Goal: Task Accomplishment & Management: Manage account settings

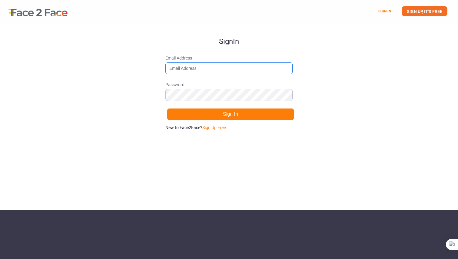
click at [257, 71] on input "Email Address" at bounding box center [228, 68] width 127 height 12
click at [246, 71] on input "Email Address" at bounding box center [228, 68] width 127 height 12
type input "[PERSON_NAME][EMAIL_ADDRESS][DOMAIN_NAME]"
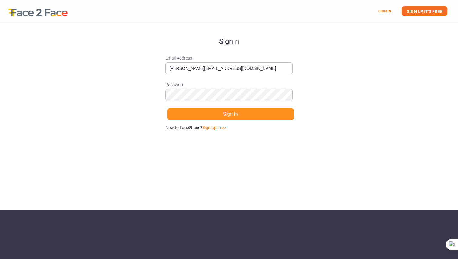
click at [280, 118] on button "Sign In" at bounding box center [230, 114] width 127 height 12
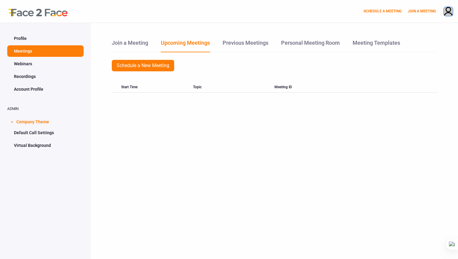
click at [447, 15] on img at bounding box center [447, 12] width 9 height 10
click at [426, 38] on link "PROFILE" at bounding box center [424, 38] width 66 height 12
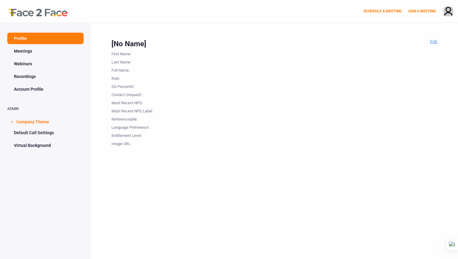
click at [433, 44] on link "Edit" at bounding box center [433, 41] width 7 height 5
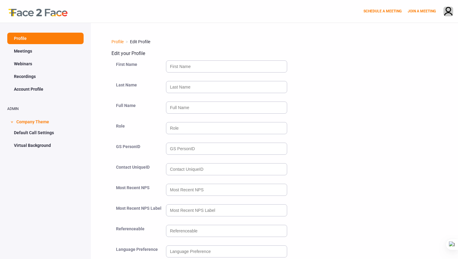
click at [22, 87] on link "Account Profile" at bounding box center [45, 90] width 76 height 12
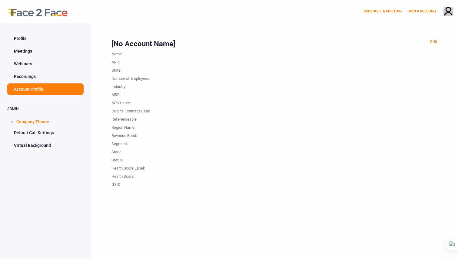
click at [443, 11] on li "JOIN A MEETING" at bounding box center [423, 11] width 40 height 5
click at [446, 15] on img at bounding box center [447, 12] width 9 height 10
click at [413, 36] on link "PROFILE" at bounding box center [424, 38] width 66 height 12
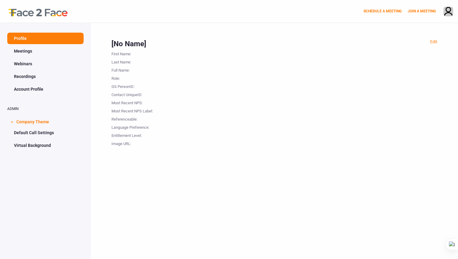
click at [26, 10] on div at bounding box center [35, 11] width 70 height 23
click at [431, 41] on link "Edit" at bounding box center [433, 41] width 7 height 5
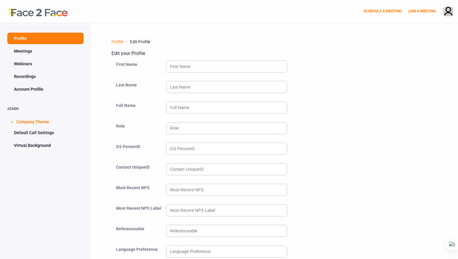
click at [39, 142] on link "Virtual Background" at bounding box center [45, 146] width 76 height 12
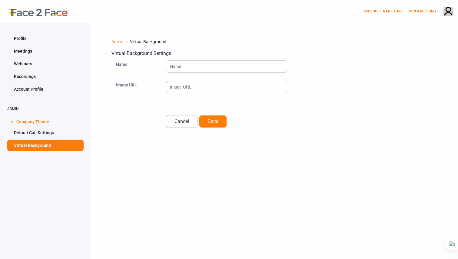
click at [68, 136] on link "Default Call Settings" at bounding box center [45, 133] width 76 height 12
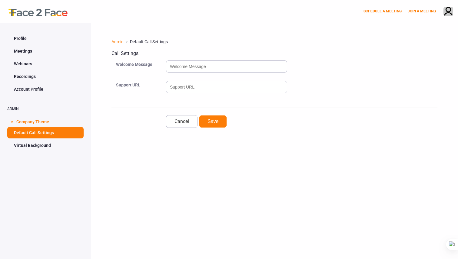
click at [71, 54] on link "Meetings" at bounding box center [45, 51] width 76 height 12
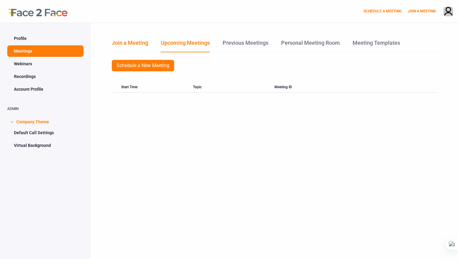
click at [123, 49] on link "Join a Meeting" at bounding box center [129, 45] width 37 height 13
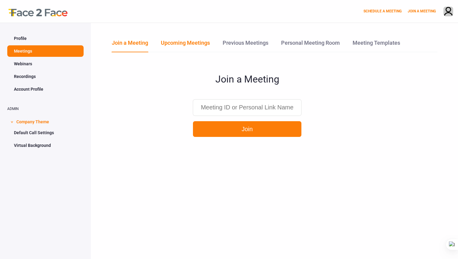
click at [192, 48] on link "Upcoming Meetings" at bounding box center [185, 45] width 50 height 13
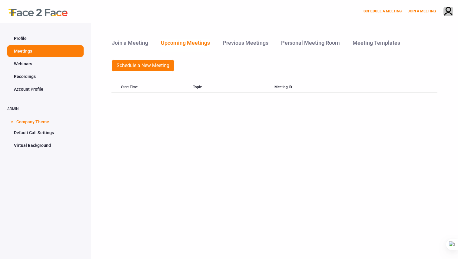
click at [266, 38] on div "Join a Meeting Upcoming Meetings Previous Meetings Personal Meeting Room Meetin…" at bounding box center [274, 152] width 367 height 259
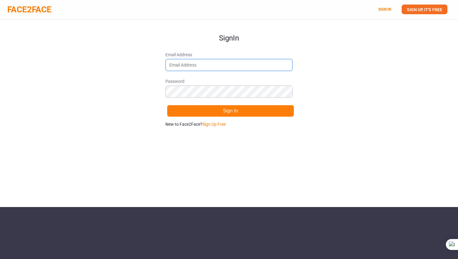
click at [233, 69] on input "Email Address" at bounding box center [228, 65] width 127 height 12
type input "[PERSON_NAME][EMAIL_ADDRESS][DOMAIN_NAME]"
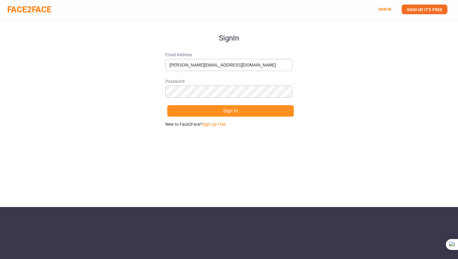
click at [233, 113] on button "Sign In" at bounding box center [230, 111] width 127 height 12
